Goal: Check status: Check status

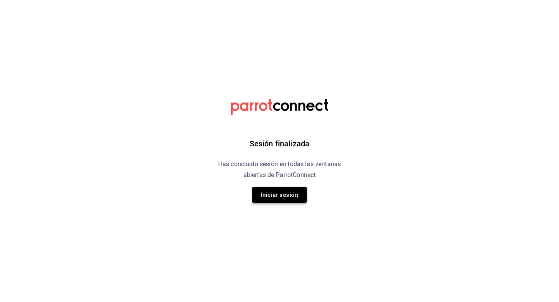
click at [270, 191] on button "Iniciar sesión" at bounding box center [279, 195] width 54 height 16
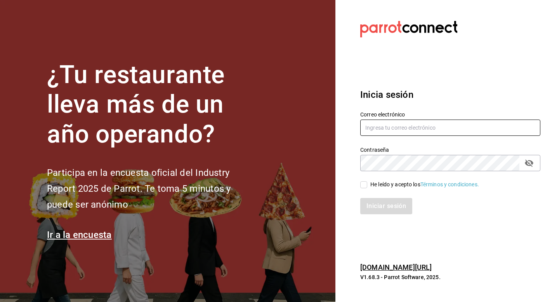
click at [391, 127] on input "text" at bounding box center [450, 128] width 180 height 16
type input "luisart2107@gmail.com"
click at [364, 181] on label "He leído y acepto los Términos y condiciones." at bounding box center [419, 185] width 119 height 8
click at [364, 181] on input "He leído y acepto los Términos y condiciones." at bounding box center [363, 184] width 7 height 7
checkbox input "true"
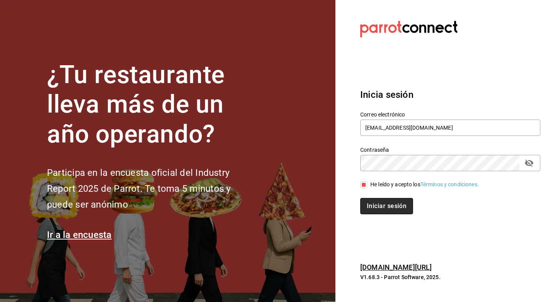
click at [371, 208] on button "Iniciar sesión" at bounding box center [386, 206] width 53 height 16
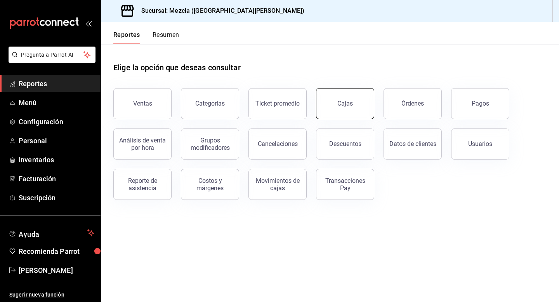
click at [335, 100] on button "Cajas" at bounding box center [345, 103] width 58 height 31
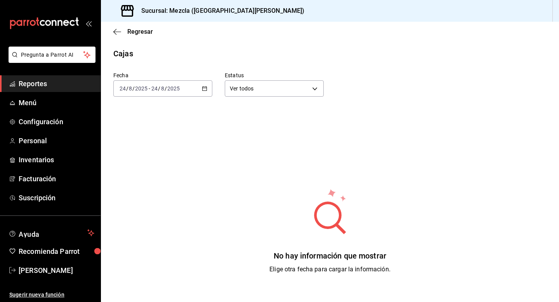
click at [184, 76] on label "Fecha" at bounding box center [162, 75] width 99 height 5
click at [185, 83] on div "[DATE] [DATE] - [DATE] [DATE]" at bounding box center [162, 88] width 99 height 16
click at [158, 131] on span "Ayer" at bounding box center [150, 129] width 60 height 8
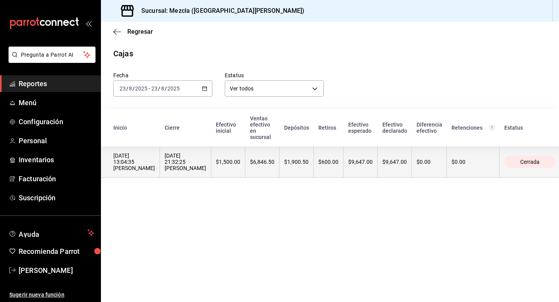
click at [483, 159] on div "$0.00" at bounding box center [473, 162] width 43 height 6
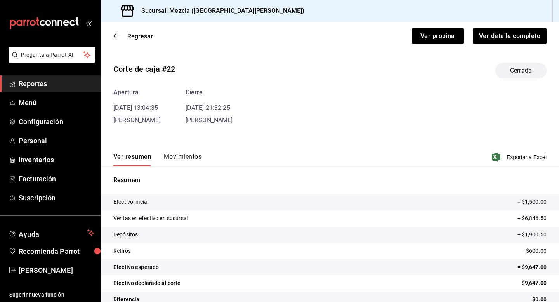
click at [193, 157] on button "Movimientos" at bounding box center [183, 159] width 38 height 13
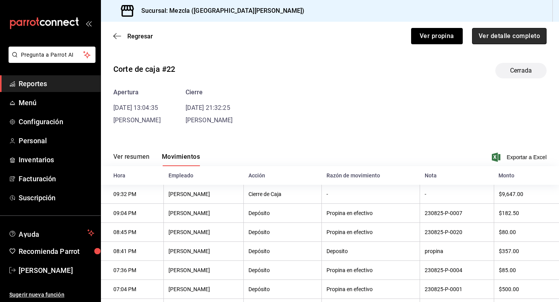
click at [483, 37] on button "Ver detalle completo" at bounding box center [509, 36] width 75 height 16
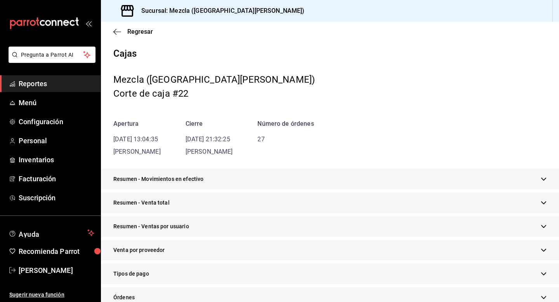
scroll to position [205, 0]
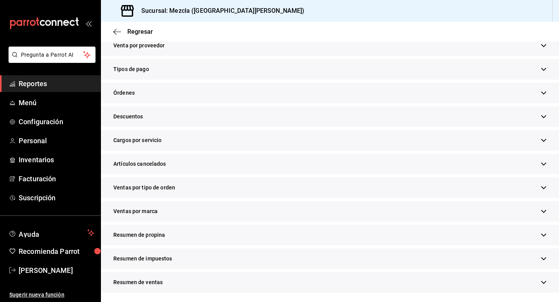
click at [200, 233] on div "Resumen de propina" at bounding box center [330, 235] width 458 height 21
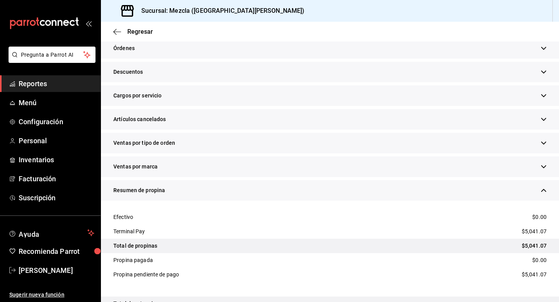
scroll to position [249, 0]
